Goal: Ask a question

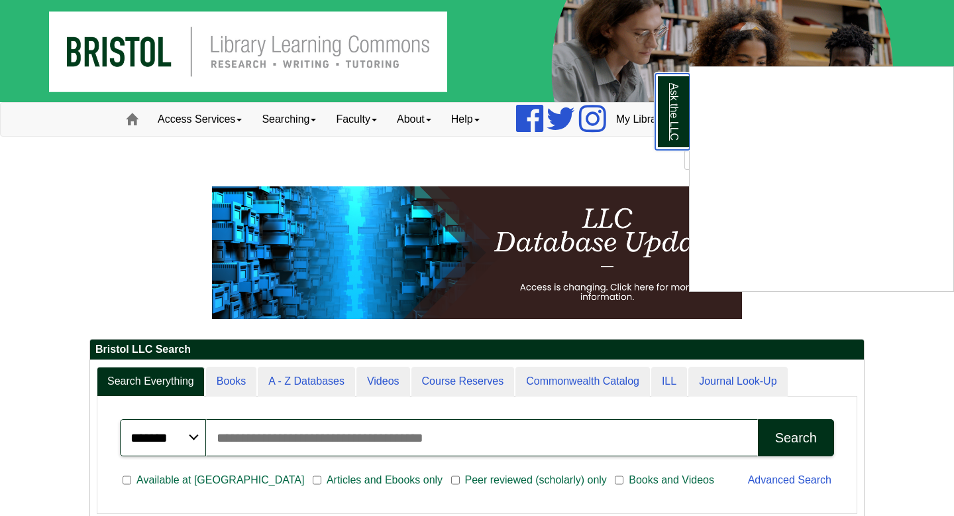
click at [674, 97] on link "Ask the LLC" at bounding box center [672, 112] width 34 height 76
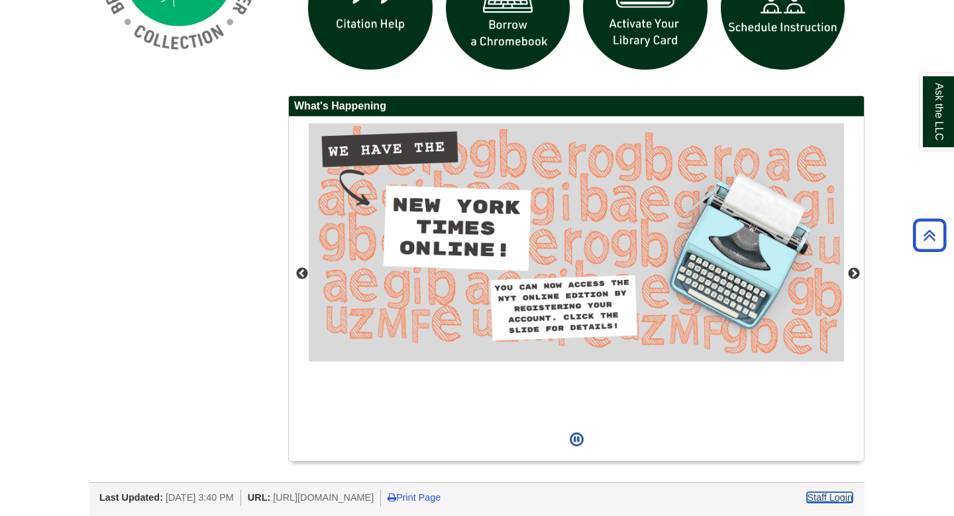
click at [828, 500] on link "Staff Login" at bounding box center [830, 497] width 46 height 11
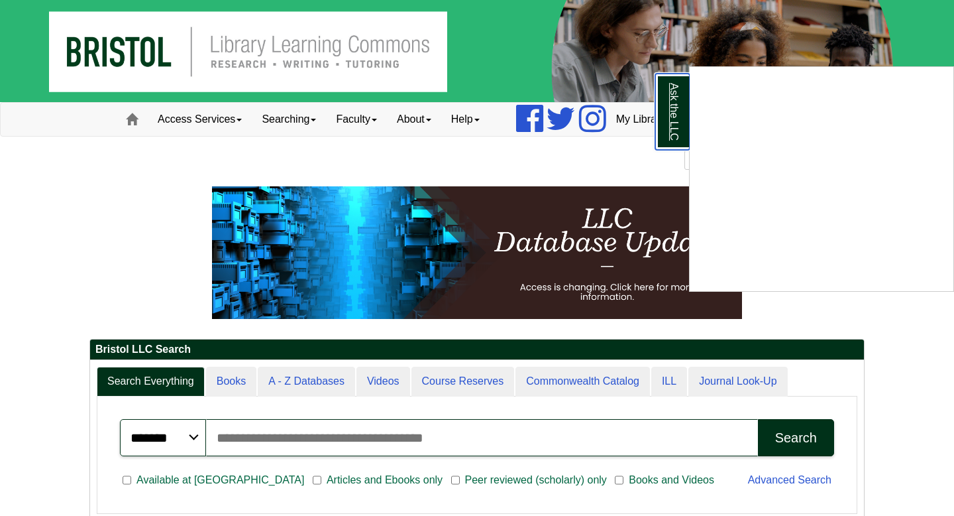
click at [679, 116] on link "Ask the LLC" at bounding box center [672, 112] width 34 height 76
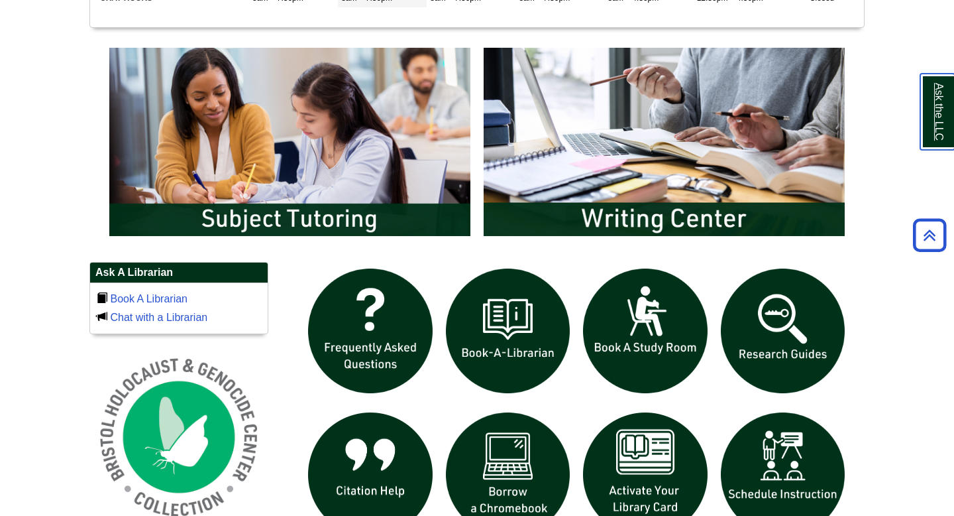
scroll to position [695, 0]
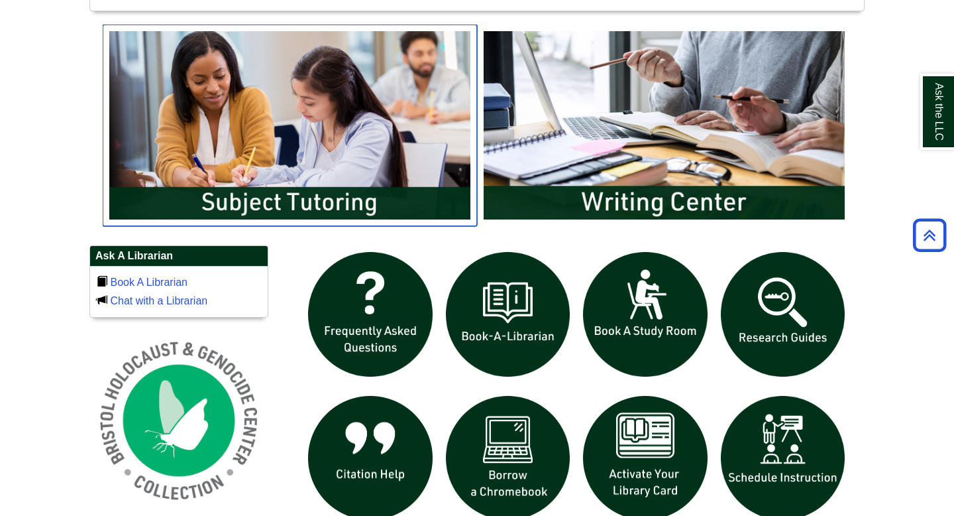
click at [325, 162] on img "slideshow" at bounding box center [290, 125] width 374 height 201
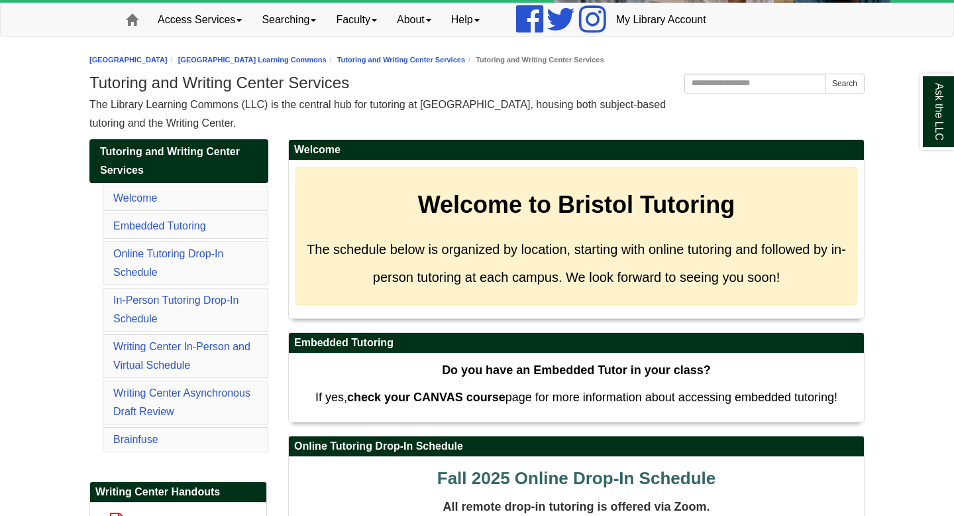
scroll to position [99, 0]
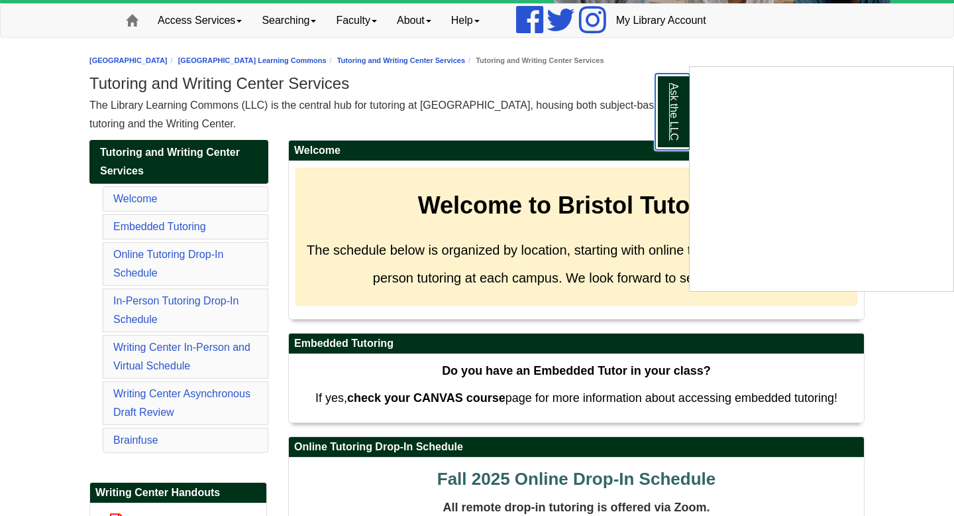
click at [678, 111] on link "Ask the LLC" at bounding box center [672, 112] width 34 height 76
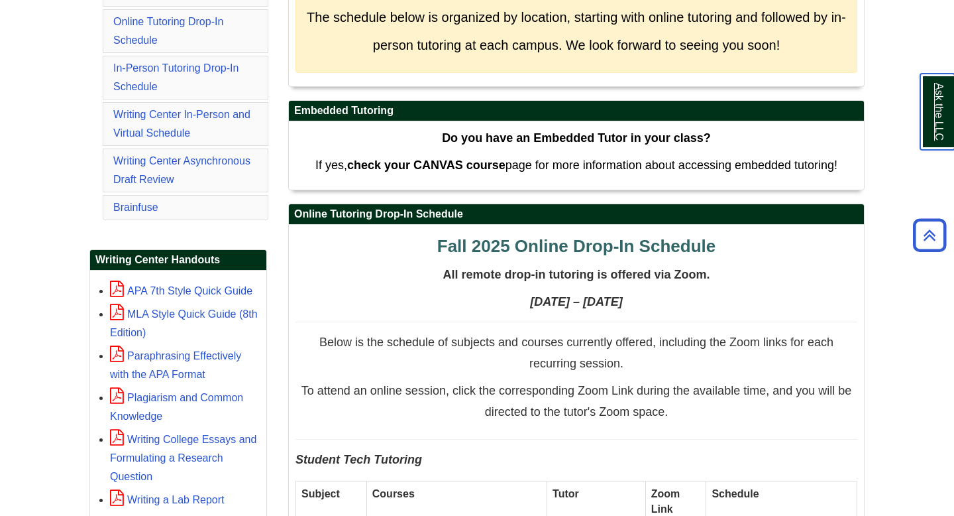
scroll to position [353, 0]
